Goal: Task Accomplishment & Management: Manage account settings

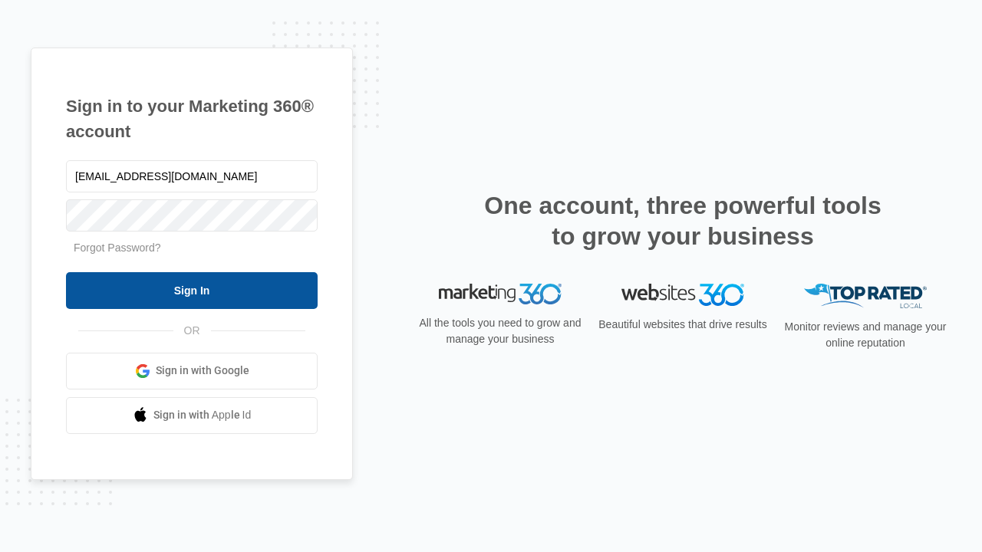
click at [192, 290] on input "Sign In" at bounding box center [192, 290] width 252 height 37
